Goal: Transaction & Acquisition: Book appointment/travel/reservation

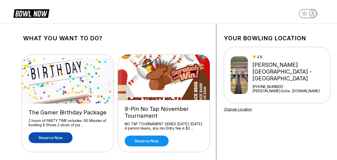
click at [53, 135] on link "Reserve now" at bounding box center [51, 137] width 44 height 11
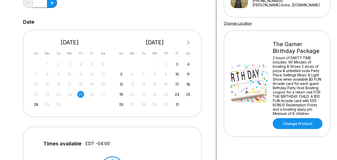
scroll to position [90, 0]
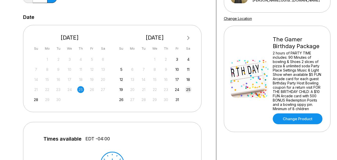
click at [189, 90] on div "25" at bounding box center [188, 89] width 7 height 7
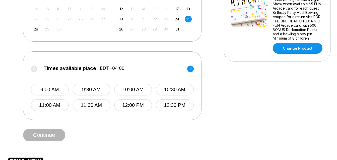
scroll to position [171, 0]
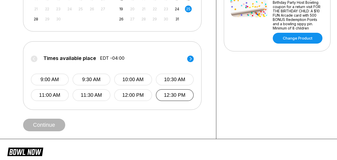
click at [176, 93] on button "12:30 PM" at bounding box center [175, 95] width 38 height 12
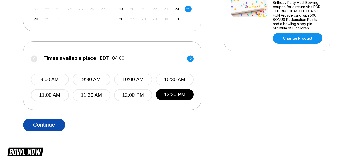
click at [40, 122] on button "Continue" at bounding box center [44, 124] width 42 height 13
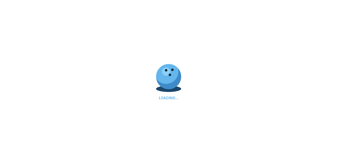
select select "**"
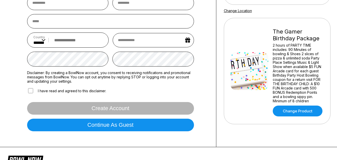
scroll to position [100, 0]
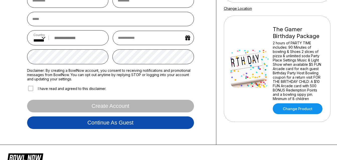
click at [127, 124] on button "Continue as guest" at bounding box center [110, 122] width 167 height 13
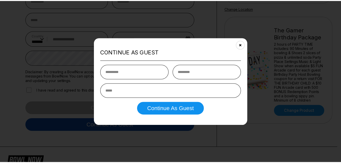
scroll to position [94, 0]
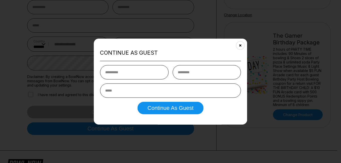
click at [136, 74] on input "text" at bounding box center [134, 72] width 69 height 14
type input "*******"
type input "*********"
click at [132, 91] on input "email" at bounding box center [170, 90] width 141 height 14
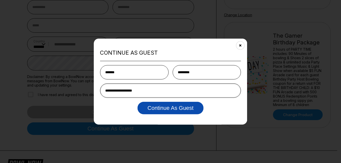
type input "**********"
click at [155, 108] on button "Continue as Guest" at bounding box center [170, 108] width 66 height 13
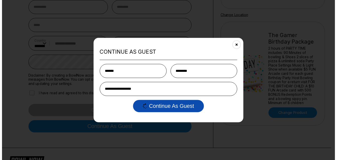
scroll to position [0, 0]
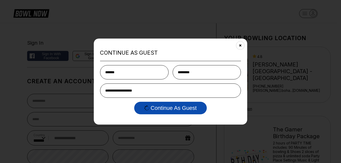
select select "**"
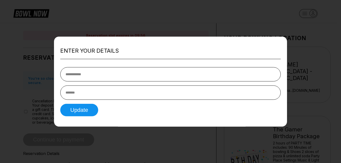
click at [122, 77] on input "tel" at bounding box center [170, 74] width 221 height 14
type input "**********"
click at [108, 94] on input "text" at bounding box center [170, 92] width 221 height 14
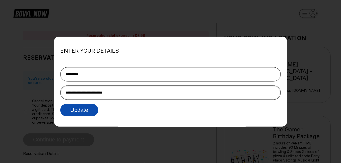
type input "**********"
click at [85, 115] on button "Update" at bounding box center [79, 110] width 38 height 13
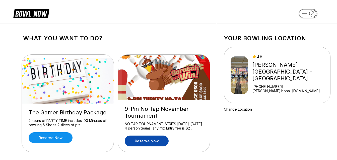
click at [143, 142] on link "Reserve now" at bounding box center [147, 140] width 44 height 11
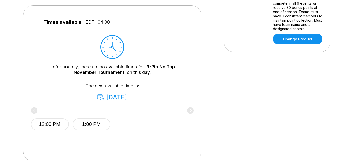
scroll to position [211, 0]
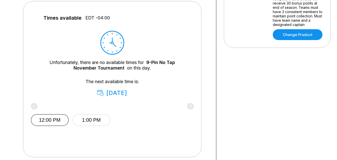
click at [60, 118] on button "12:00 PM" at bounding box center [50, 120] width 38 height 12
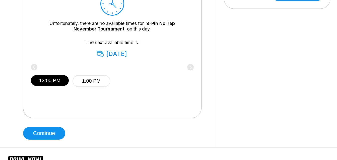
scroll to position [251, 0]
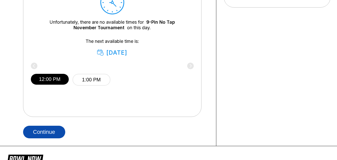
click at [53, 129] on button "Continue" at bounding box center [44, 131] width 42 height 13
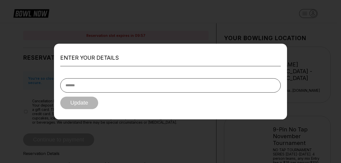
click at [89, 83] on input "text" at bounding box center [170, 85] width 221 height 14
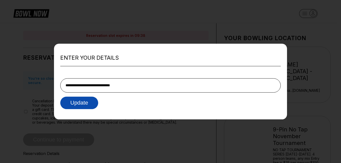
type input "**********"
click at [80, 101] on button "Update" at bounding box center [79, 103] width 38 height 13
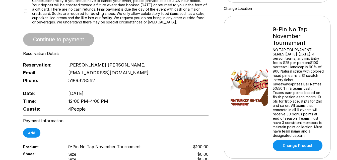
scroll to position [104, 0]
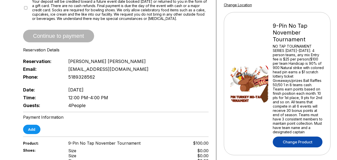
click at [302, 136] on link "Change Product" at bounding box center [298, 141] width 50 height 11
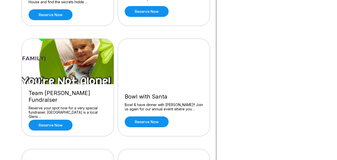
scroll to position [473, 0]
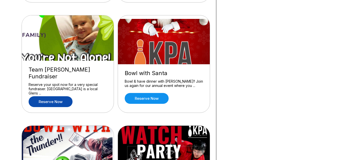
click at [51, 96] on link "Reserve now" at bounding box center [51, 101] width 44 height 11
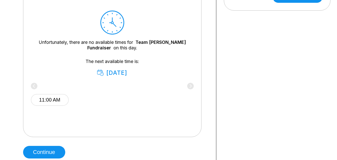
scroll to position [241, 0]
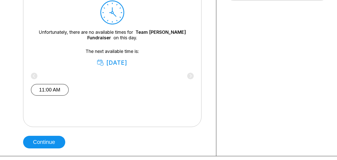
click at [47, 87] on button "11:00 AM" at bounding box center [50, 90] width 38 height 12
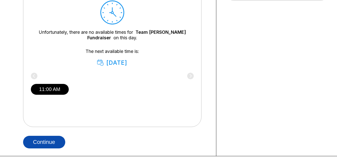
click at [42, 142] on button "Continue" at bounding box center [44, 141] width 42 height 13
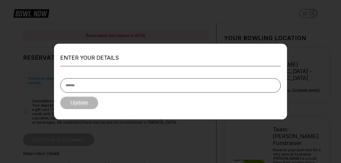
click at [122, 92] on input "text" at bounding box center [170, 85] width 221 height 14
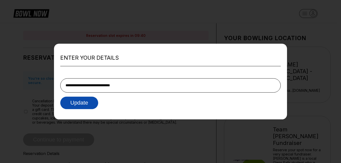
type input "**********"
click at [82, 104] on button "Update" at bounding box center [79, 103] width 38 height 13
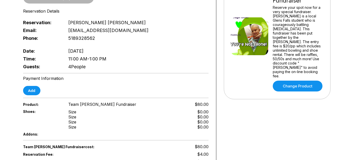
scroll to position [152, 0]
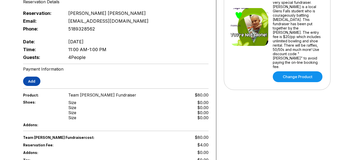
click at [31, 78] on button "Add" at bounding box center [31, 80] width 17 height 9
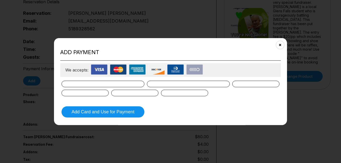
click at [196, 69] on img at bounding box center [194, 69] width 17 height 10
click at [284, 42] on button "Close" at bounding box center [280, 45] width 12 height 12
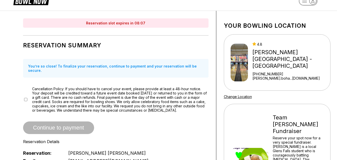
scroll to position [0, 0]
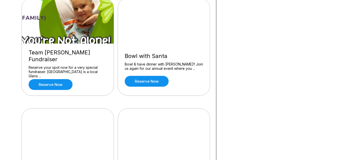
scroll to position [482, 0]
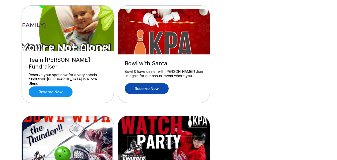
click at [146, 84] on link "Reserve now" at bounding box center [147, 88] width 44 height 11
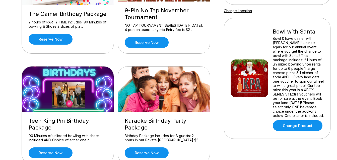
scroll to position [40, 0]
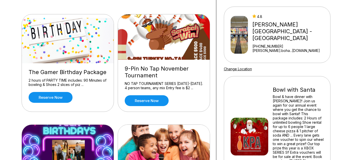
click at [144, 49] on img at bounding box center [164, 36] width 92 height 45
click at [141, 104] on link "Reserve now" at bounding box center [147, 100] width 44 height 11
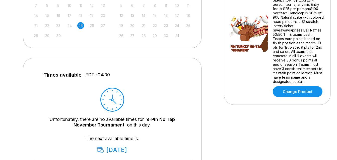
scroll to position [201, 0]
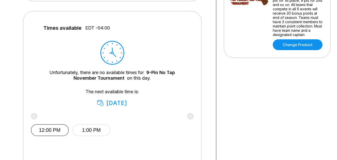
click at [51, 127] on button "12:00 PM" at bounding box center [50, 130] width 38 height 12
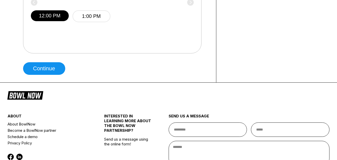
scroll to position [322, 0]
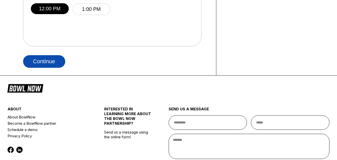
click at [40, 63] on button "Continue" at bounding box center [44, 61] width 42 height 13
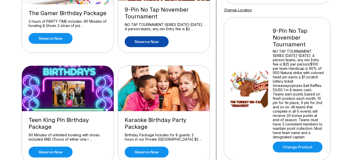
scroll to position [111, 0]
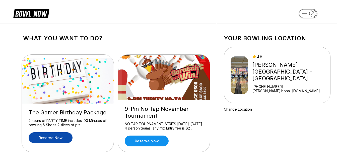
click at [53, 134] on link "Reserve now" at bounding box center [51, 137] width 44 height 11
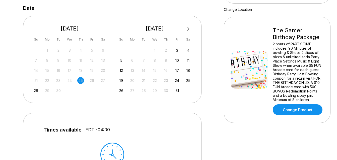
scroll to position [128, 0]
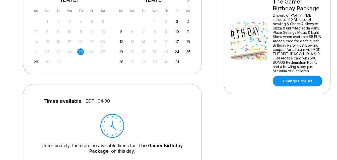
click at [190, 51] on div "25" at bounding box center [188, 51] width 7 height 7
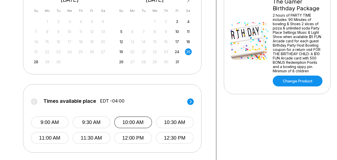
click at [134, 118] on button "10:00 AM" at bounding box center [133, 122] width 38 height 12
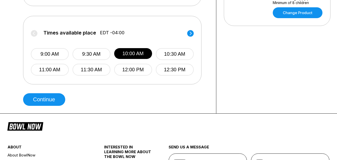
scroll to position [216, 0]
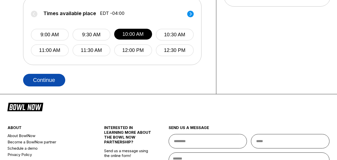
click at [46, 79] on button "Continue" at bounding box center [44, 80] width 42 height 13
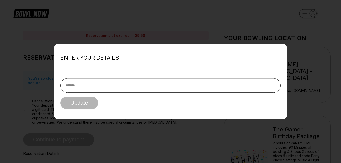
click at [89, 83] on input "text" at bounding box center [170, 85] width 221 height 14
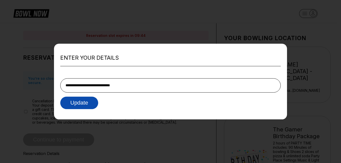
type input "**********"
click at [71, 101] on button "Update" at bounding box center [79, 103] width 38 height 13
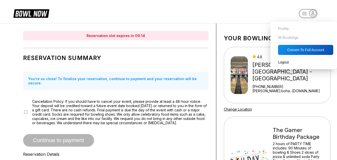
click at [304, 13] on rect "button" at bounding box center [308, 13] width 18 height 9
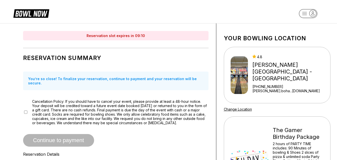
click at [304, 13] on rect "button" at bounding box center [308, 13] width 18 height 9
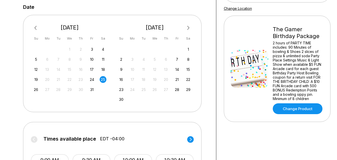
scroll to position [117, 0]
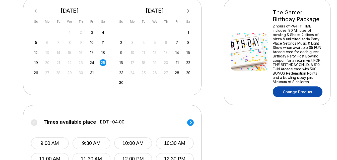
click at [289, 90] on link "Change Product" at bounding box center [298, 91] width 50 height 11
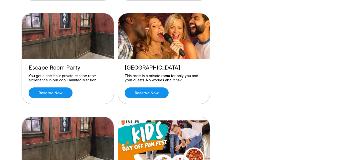
scroll to position [278, 0]
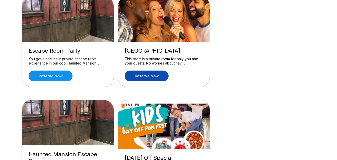
click at [148, 76] on link "Reserve now" at bounding box center [147, 75] width 44 height 11
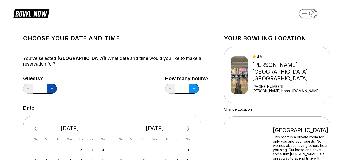
click at [53, 88] on icon at bounding box center [52, 88] width 3 height 3
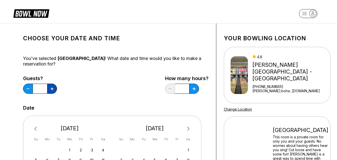
type input "*"
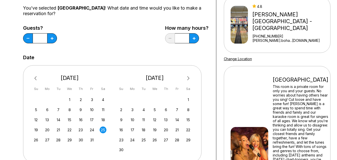
scroll to position [74, 0]
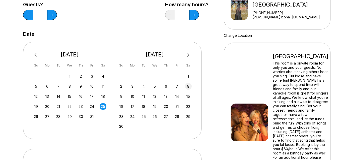
click at [191, 85] on div "8" at bounding box center [188, 86] width 7 height 7
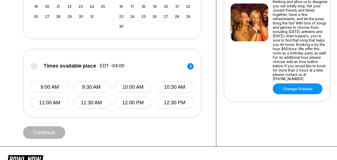
scroll to position [184, 0]
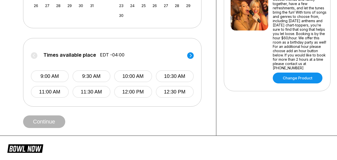
click at [192, 55] on circle at bounding box center [190, 55] width 7 height 7
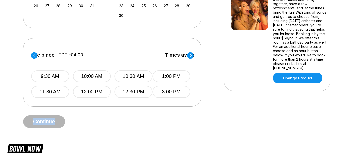
click at [192, 55] on circle at bounding box center [190, 55] width 7 height 7
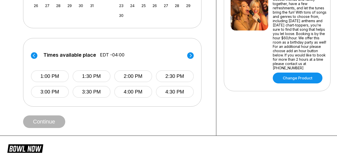
click at [192, 55] on circle at bounding box center [190, 55] width 7 height 7
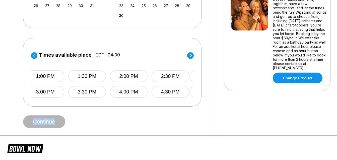
click at [192, 55] on circle at bounding box center [190, 55] width 7 height 7
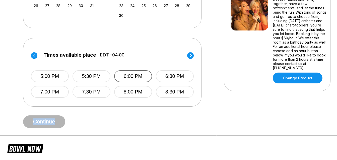
click at [125, 75] on button "6:00 PM" at bounding box center [133, 76] width 38 height 12
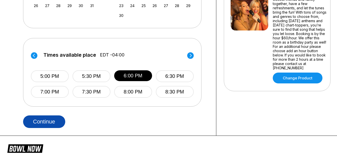
click at [45, 121] on button "Continue" at bounding box center [44, 121] width 42 height 13
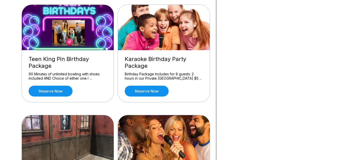
scroll to position [161, 0]
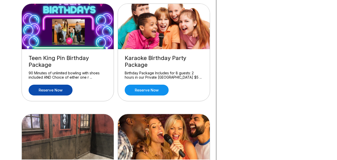
click at [48, 89] on link "Reserve now" at bounding box center [51, 89] width 44 height 11
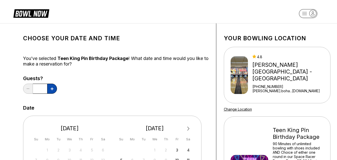
click at [50, 88] on button at bounding box center [52, 88] width 10 height 10
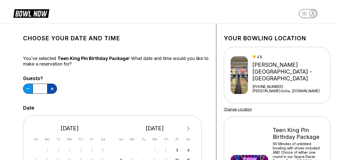
click at [50, 88] on button at bounding box center [52, 88] width 10 height 10
click at [26, 89] on button at bounding box center [28, 88] width 10 height 10
type input "*"
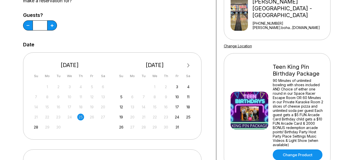
scroll to position [70, 0]
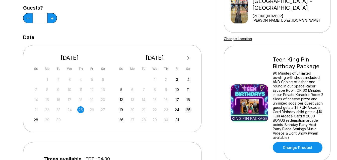
click at [187, 110] on div "25" at bounding box center [188, 109] width 7 height 7
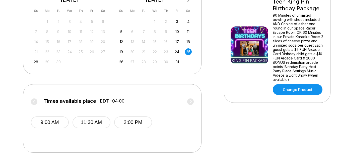
scroll to position [129, 0]
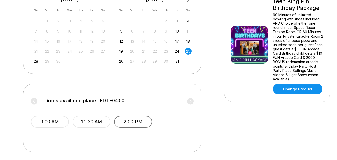
click at [134, 119] on button "2:00 PM" at bounding box center [133, 122] width 38 height 12
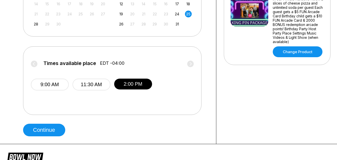
scroll to position [169, 0]
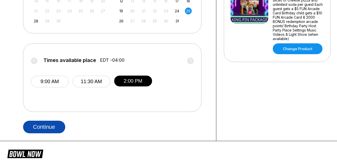
click at [54, 125] on button "Continue" at bounding box center [44, 126] width 42 height 13
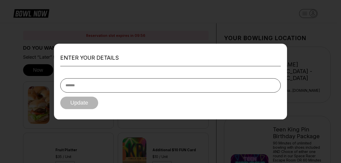
click at [104, 88] on input "text" at bounding box center [170, 85] width 221 height 14
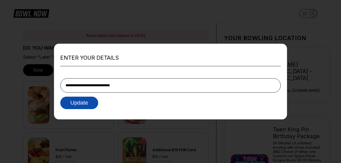
type input "**********"
click at [80, 107] on button "Update" at bounding box center [79, 103] width 38 height 13
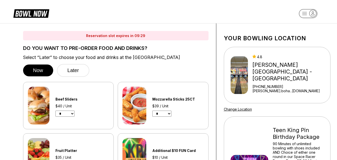
click at [74, 113] on select "* * * * * * * * * * **" at bounding box center [65, 113] width 19 height 6
select select "*"
click at [56, 110] on select "* * * * * * * * * * **" at bounding box center [65, 113] width 19 height 6
click at [172, 114] on select "* * * * * * * * * * **" at bounding box center [161, 113] width 19 height 6
select select "*"
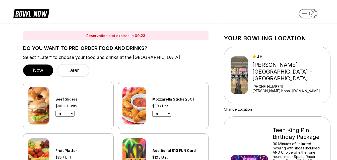
click at [152, 110] on select "* * * * * * * * * * **" at bounding box center [161, 113] width 19 height 6
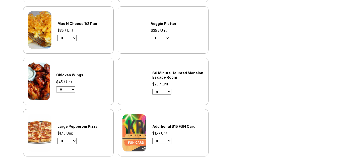
scroll to position [359, 0]
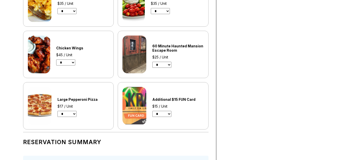
click at [75, 62] on select "* * * * * * * * * * **" at bounding box center [65, 62] width 19 height 6
select select "*"
click at [56, 59] on select "* * * * * * * * * * **" at bounding box center [65, 62] width 19 height 6
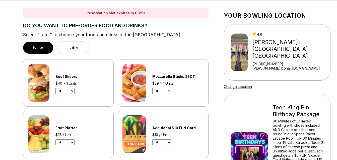
scroll to position [10, 0]
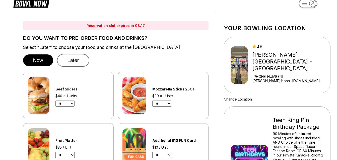
click at [65, 60] on button "Later" at bounding box center [73, 60] width 33 height 13
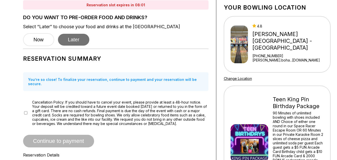
scroll to position [30, 0]
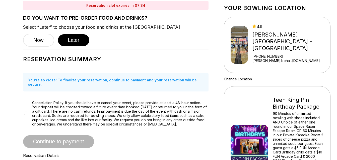
click at [49, 139] on span "Continue to payment" at bounding box center [58, 141] width 71 height 5
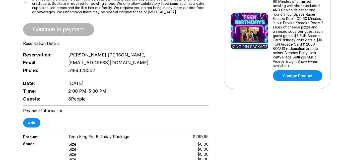
scroll to position [2, 0]
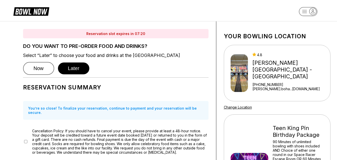
click at [42, 70] on button "Now" at bounding box center [38, 68] width 31 height 13
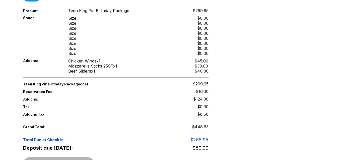
scroll to position [669, 0]
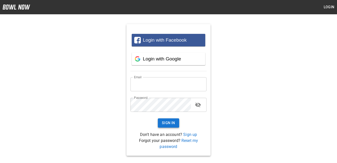
type input "**********"
click at [168, 126] on button "Sign In" at bounding box center [168, 123] width 21 height 9
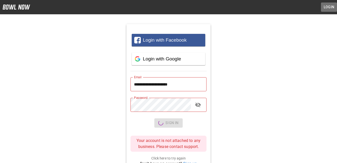
click at [329, 7] on button "Login" at bounding box center [329, 7] width 16 height 9
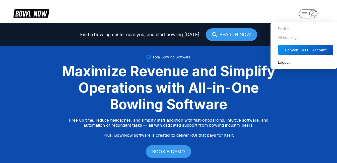
click at [307, 14] on rect "button" at bounding box center [308, 13] width 18 height 9
click at [281, 37] on span "All Bookings" at bounding box center [304, 37] width 62 height 9
click at [290, 49] on button "Convert to Full Account" at bounding box center [305, 50] width 55 height 10
select select "*"
select select "****"
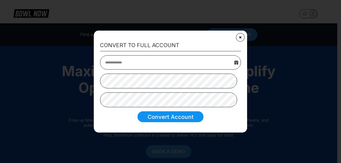
click at [239, 37] on button "Close" at bounding box center [240, 37] width 12 height 12
